Goal: Task Accomplishment & Management: Manage account settings

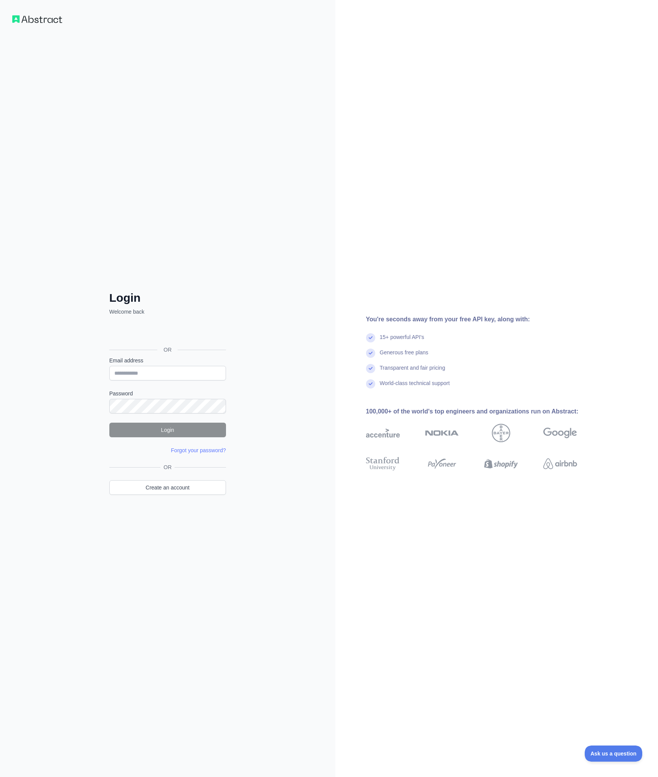
click at [446, 34] on div "You're seconds away from your free API key, along with: 15+ powerful API's Gene…" at bounding box center [496, 388] width 323 height 777
click at [452, 29] on div "You're seconds away from your free API key, along with: 15+ powerful API's Gene…" at bounding box center [496, 388] width 323 height 777
click at [428, 149] on div "You're seconds away from your free API key, along with: 15+ powerful API's Gene…" at bounding box center [496, 388] width 323 height 777
